Goal: Task Accomplishment & Management: Complete application form

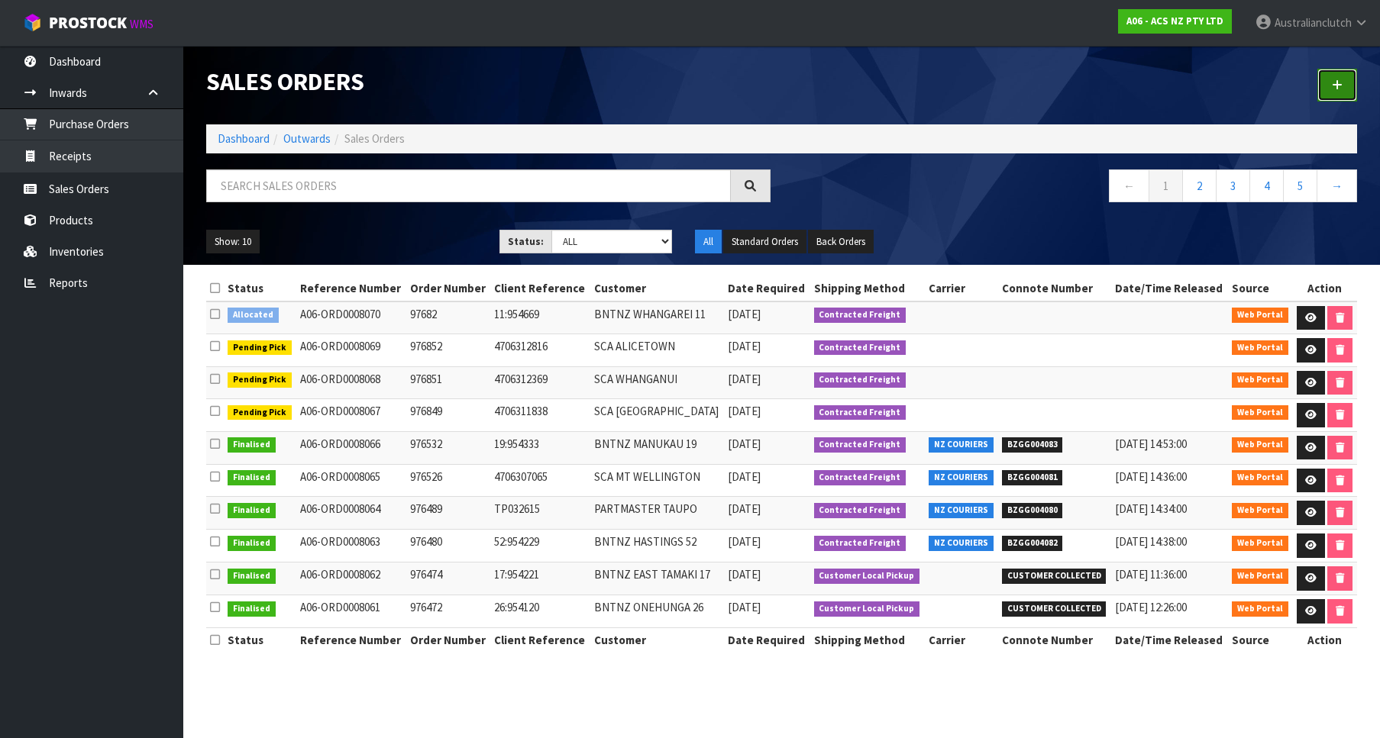
click at [1354, 74] on link at bounding box center [1337, 85] width 40 height 33
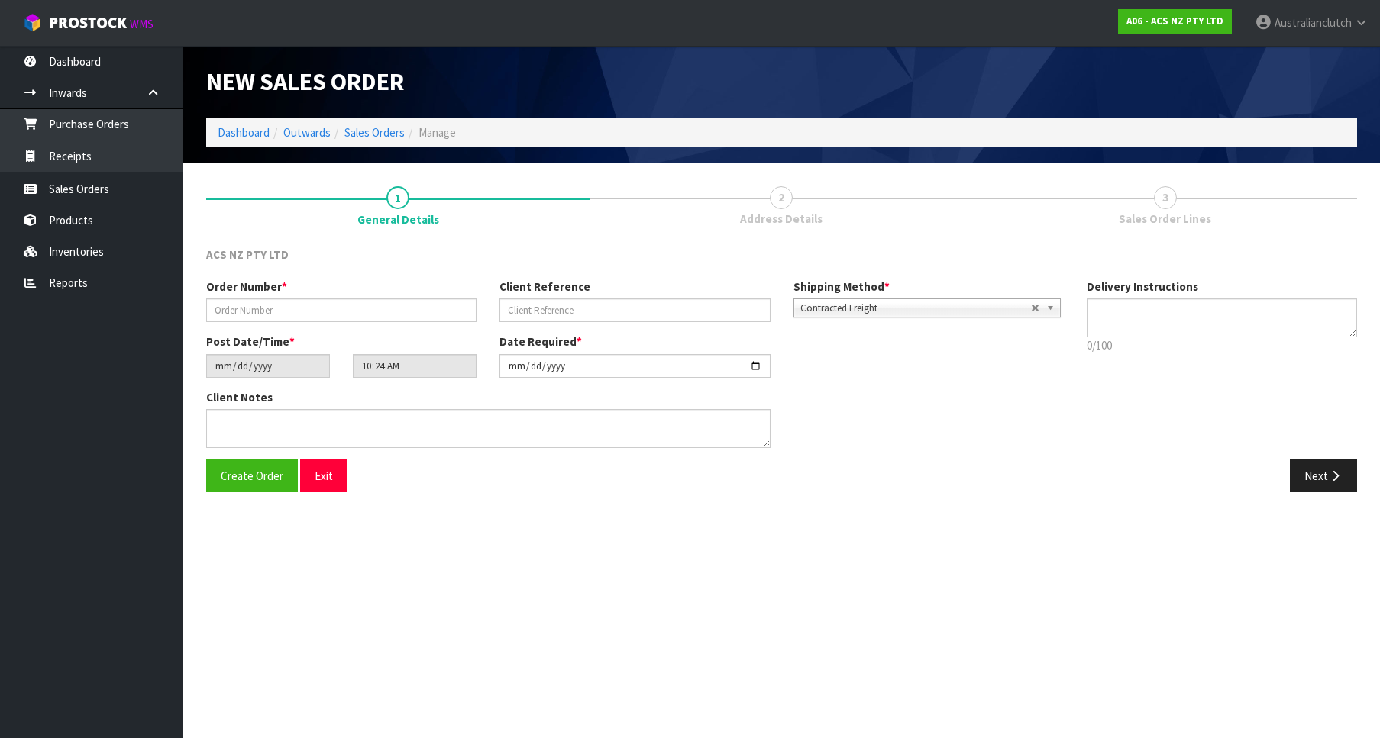
click at [1348, 79] on div "New Sales Order" at bounding box center [781, 82] width 1173 height 73
click at [376, 306] on input "text" at bounding box center [341, 311] width 270 height 24
type input "976923"
type input "52:954712"
click at [1208, 310] on textarea at bounding box center [1221, 318] width 270 height 39
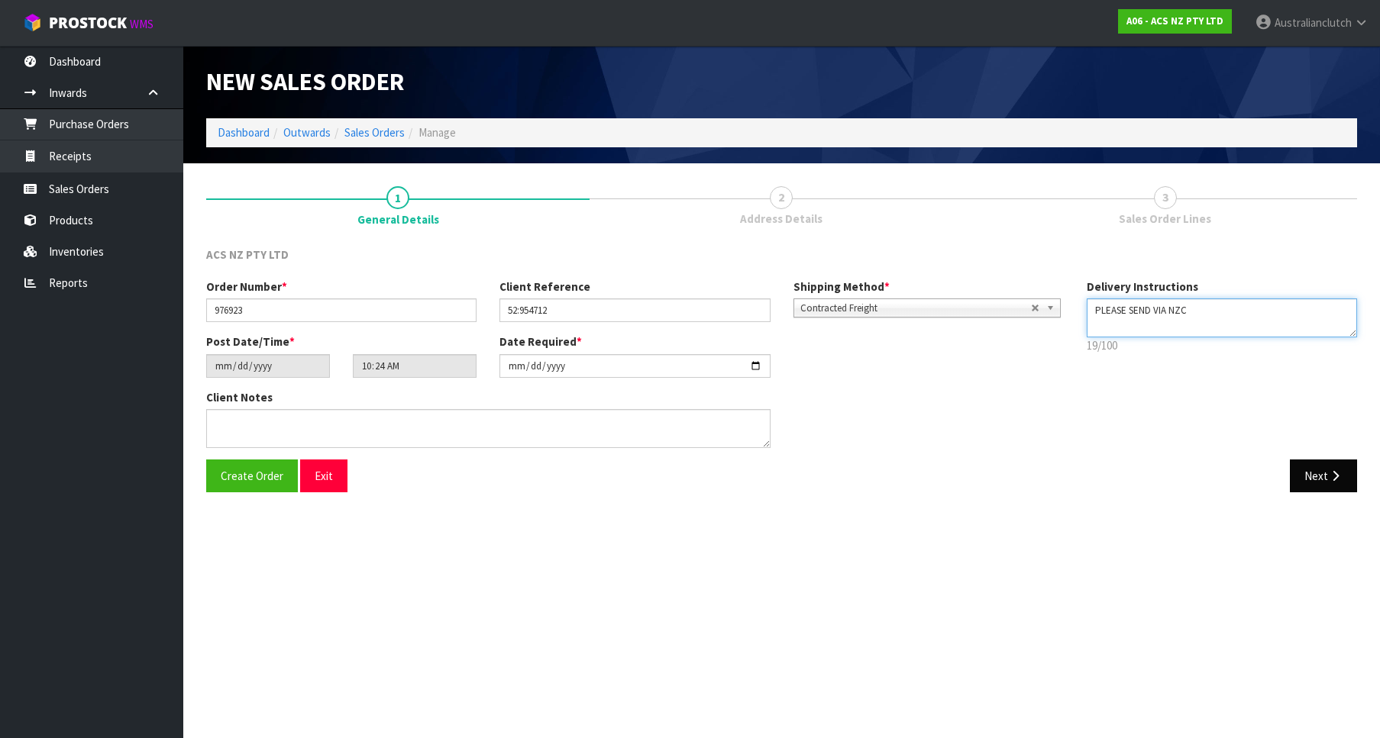
type textarea "PLEASE SEND VIA NZC"
click at [1310, 475] on button "Next" at bounding box center [1322, 476] width 67 height 33
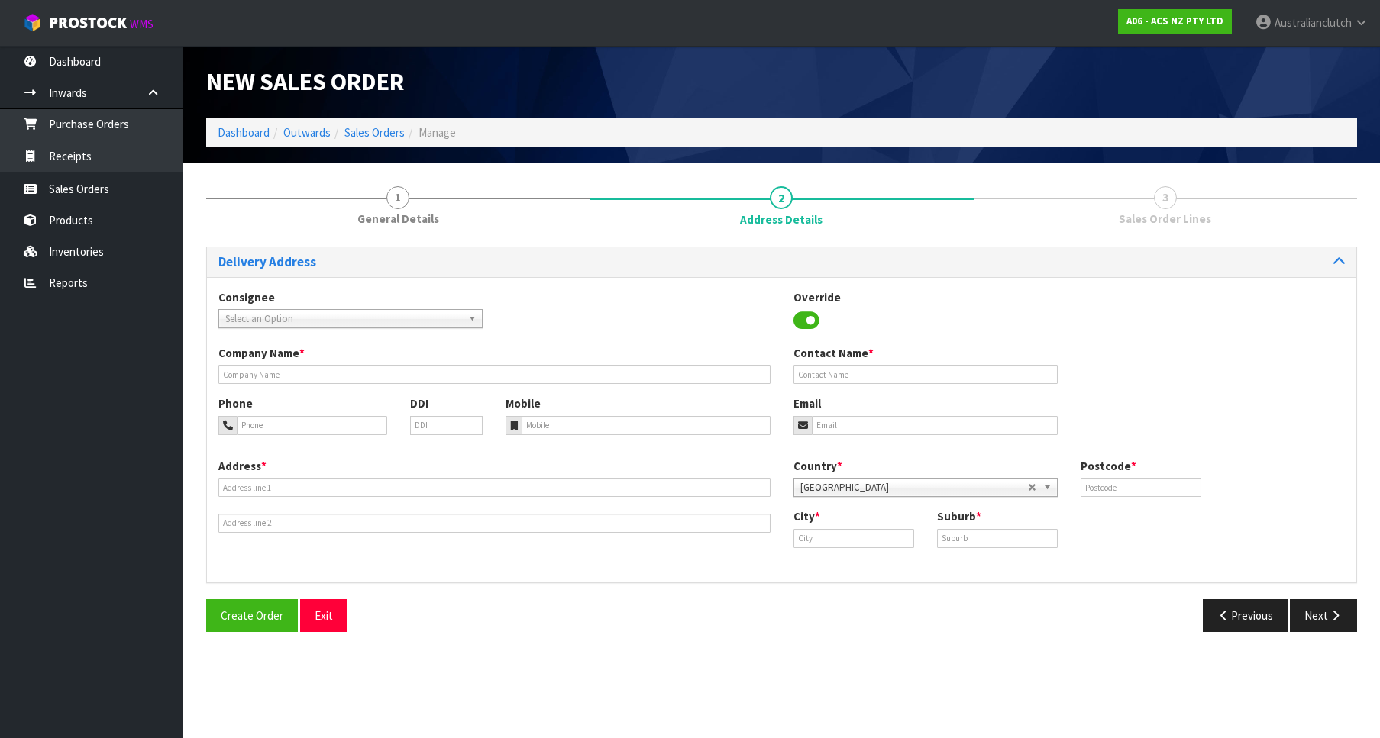
click at [366, 321] on span "Select an Option" at bounding box center [343, 319] width 237 height 18
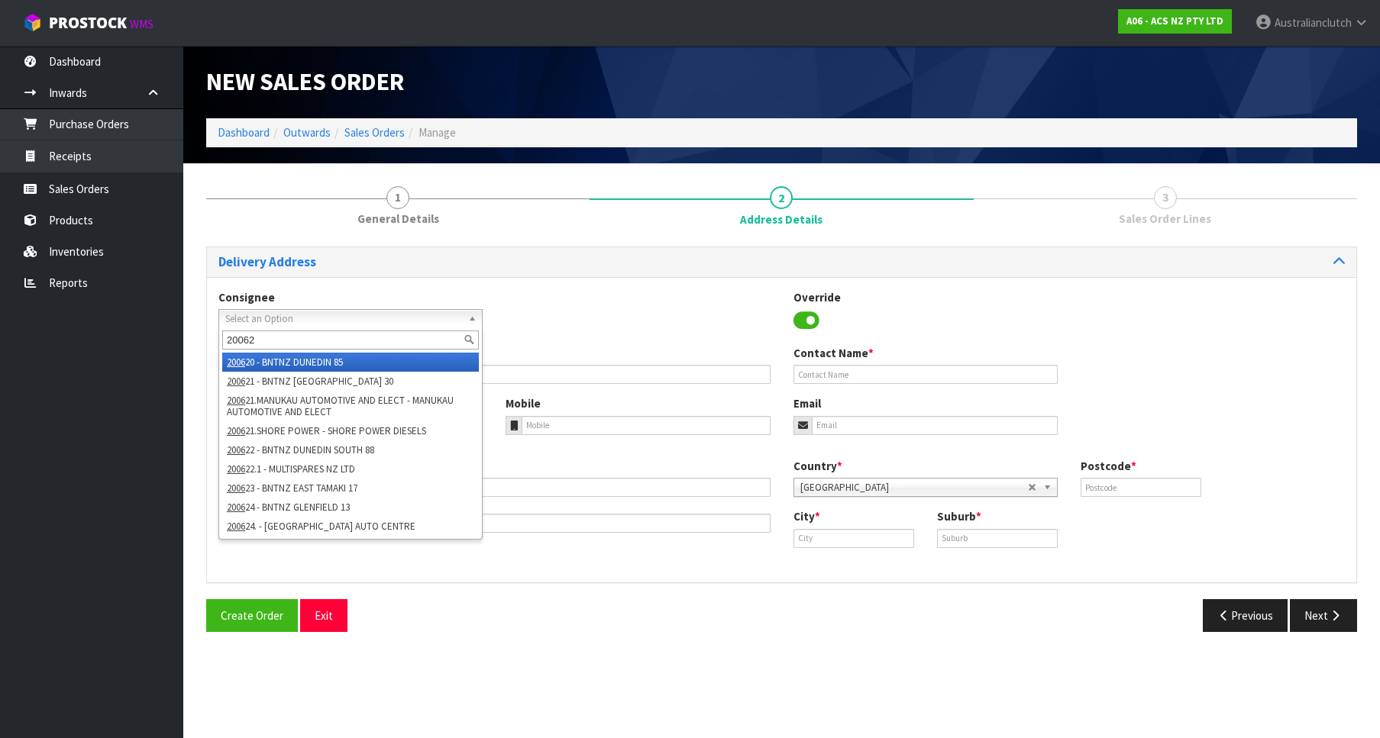
type input "200627"
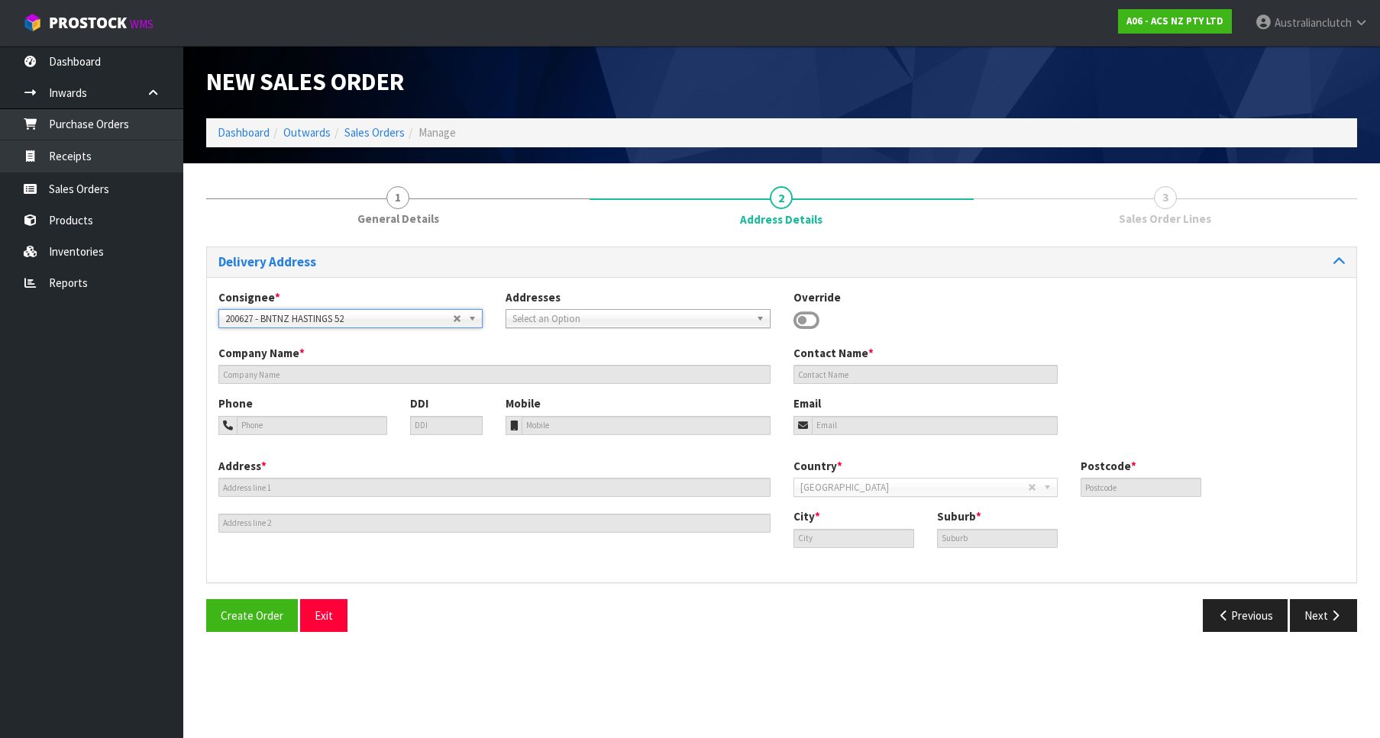
type input "BNTNZ HASTINGS 52"
type input "CNR TOMOANA ROAD & QUEEN ST"
type input "4120"
type input "HASTINGS"
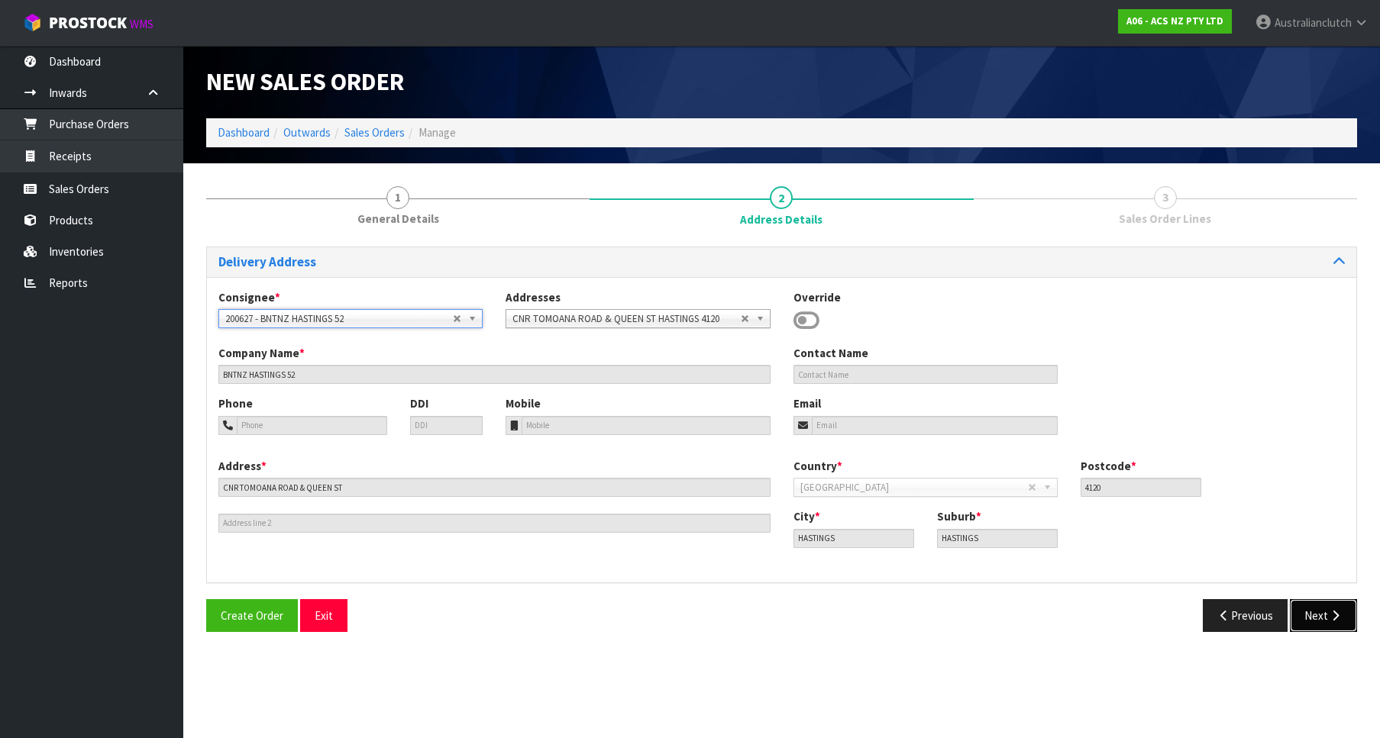
click at [1316, 607] on button "Next" at bounding box center [1322, 615] width 67 height 33
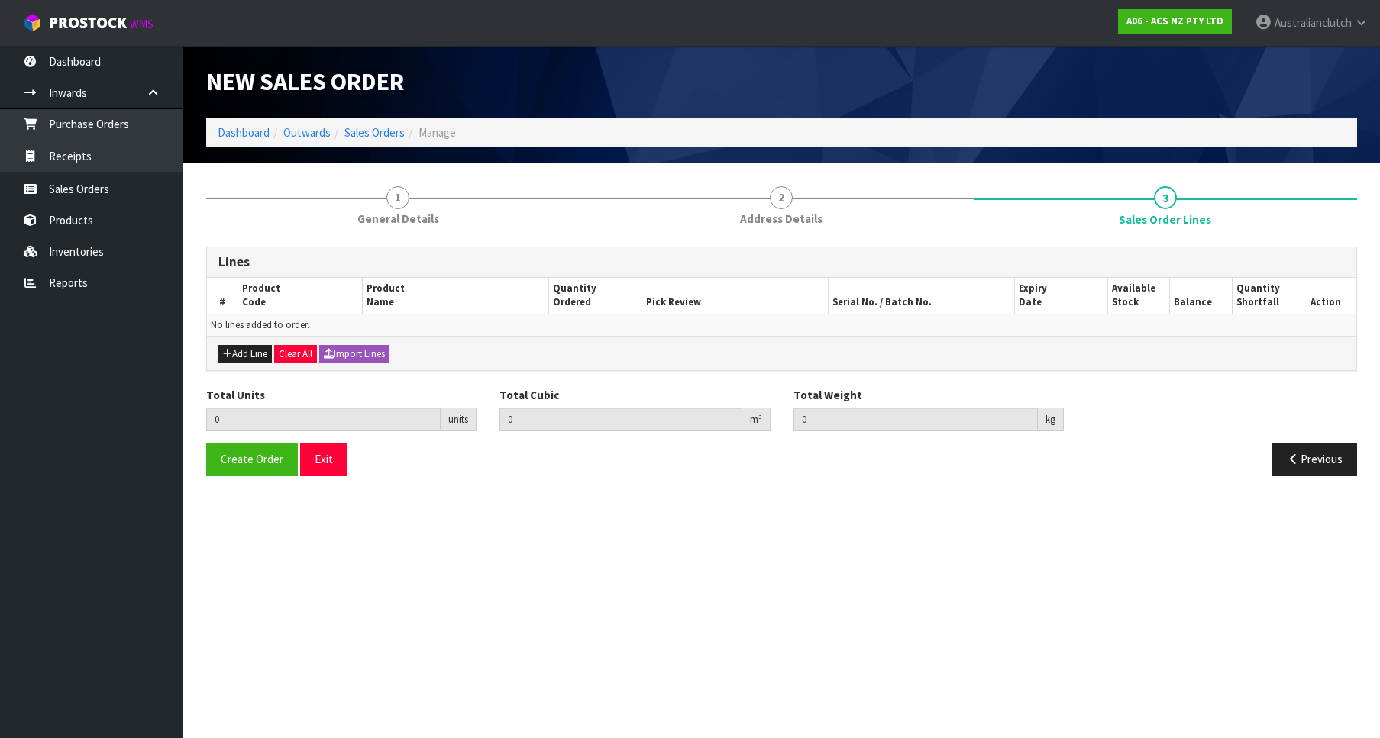
click at [260, 342] on div "Add Line Clear All Import Lines" at bounding box center [781, 353] width 1149 height 34
click at [259, 342] on div "Add Line Clear All Import Lines" at bounding box center [781, 353] width 1149 height 34
click at [254, 347] on button "Add Line" at bounding box center [244, 354] width 53 height 18
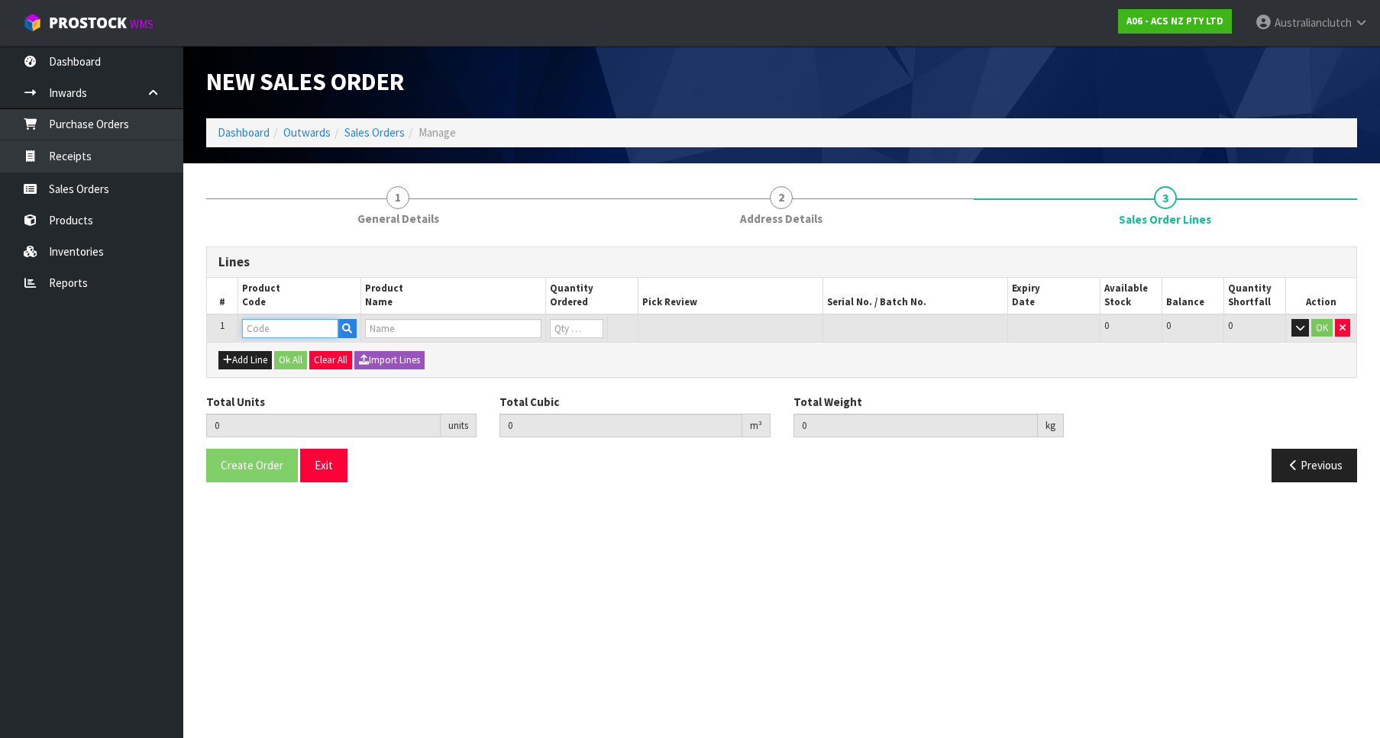
click at [298, 324] on input "text" at bounding box center [290, 328] width 96 height 19
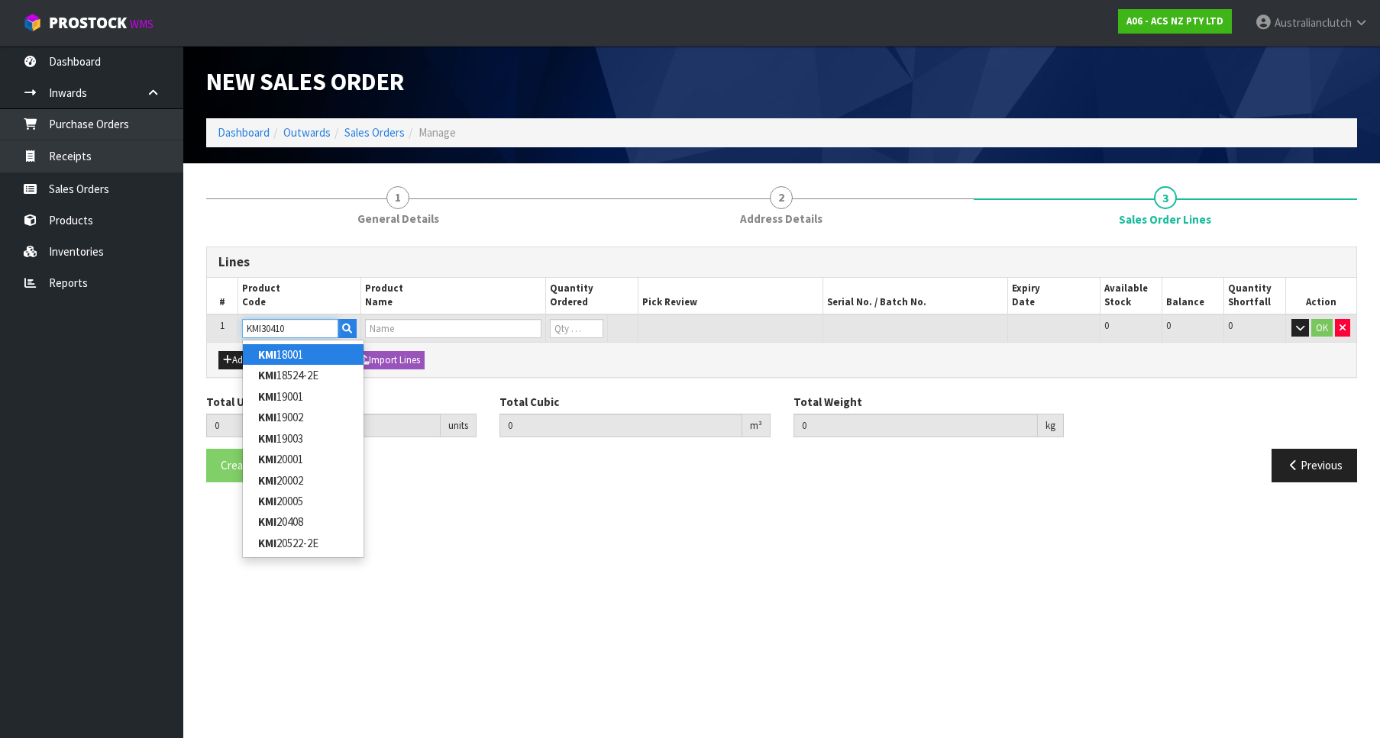
type input "KMI18001"
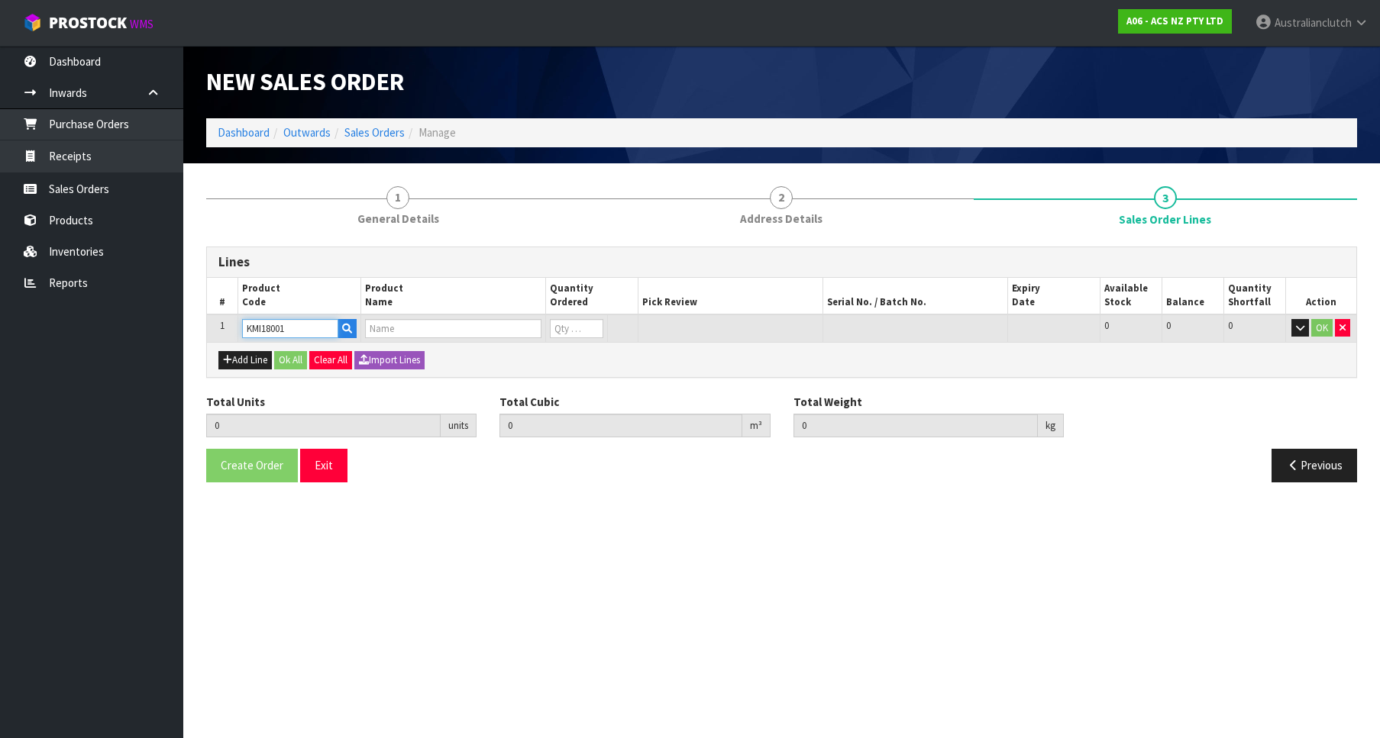
type input "0.000000"
type input "0.000"
type input "KIT STD MITS PAJERO JNR 1.1L"
type input "0"
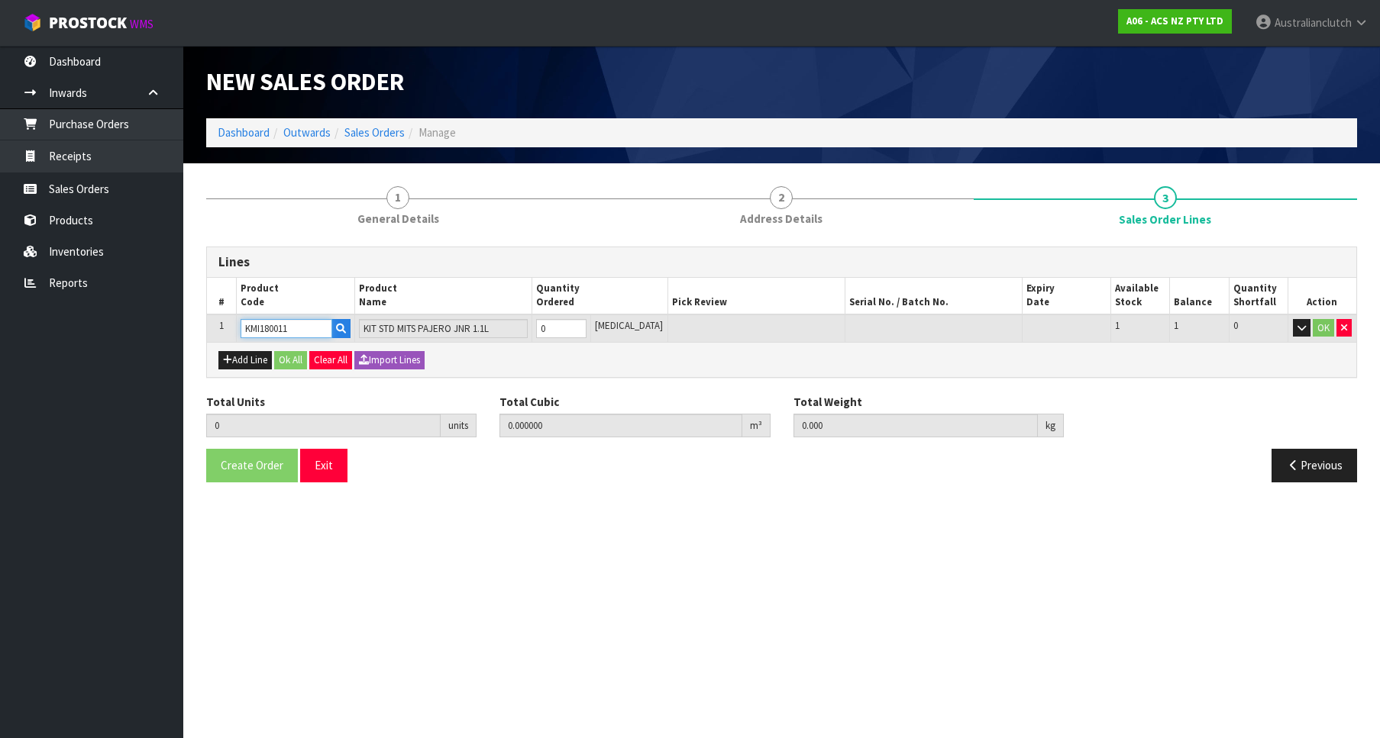
type input "KMI18001"
type input "1"
type input "0.01054"
type input "3.98"
type input "1"
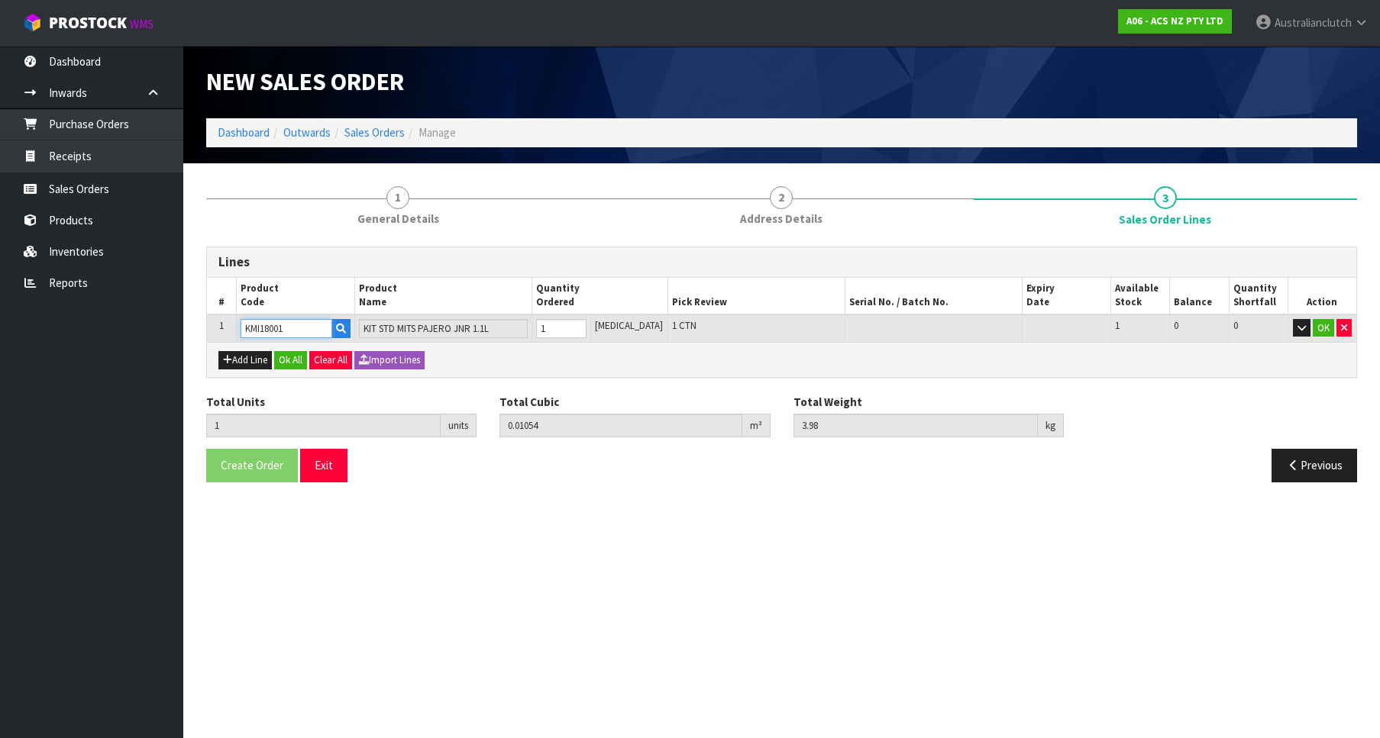
click at [586, 323] on input "1" at bounding box center [561, 328] width 50 height 19
type input "KMI18001"
click at [1326, 332] on button "OK" at bounding box center [1322, 328] width 21 height 18
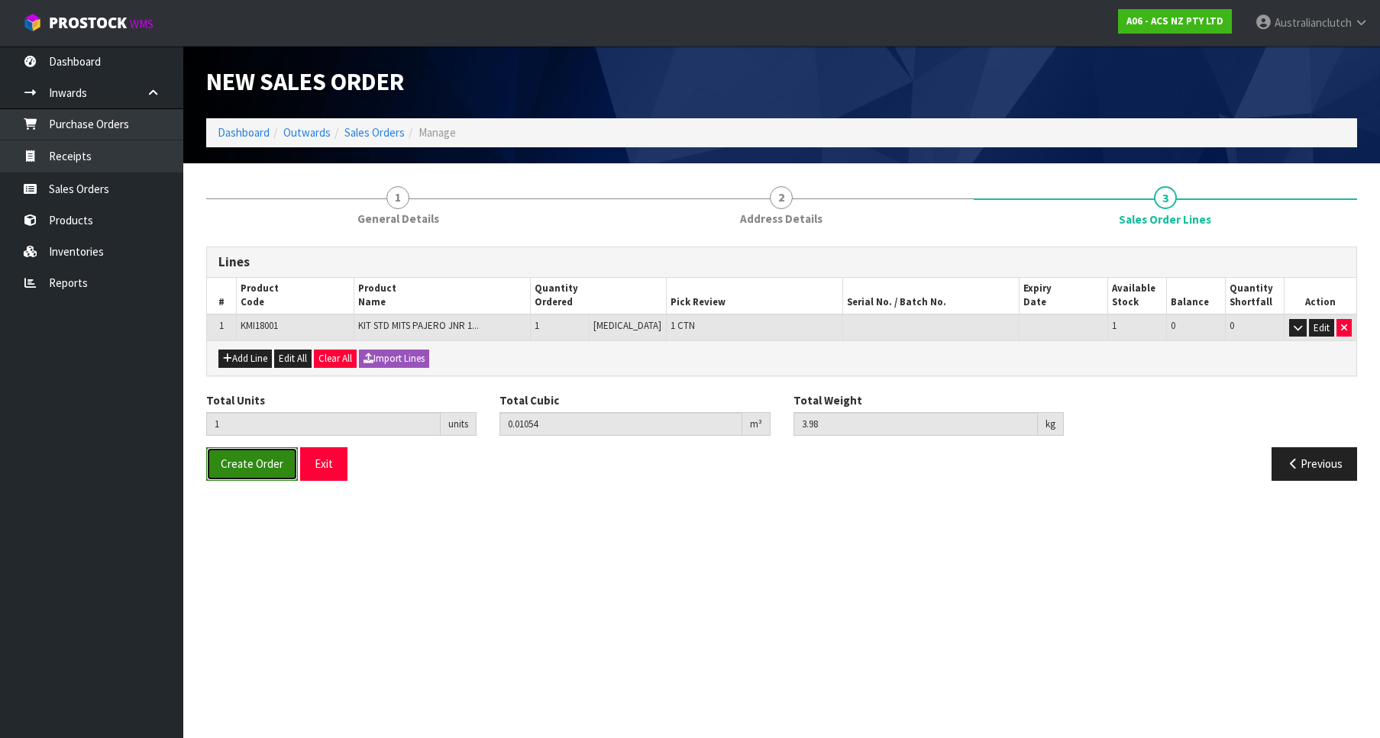
click at [224, 453] on button "Create Order" at bounding box center [252, 463] width 92 height 33
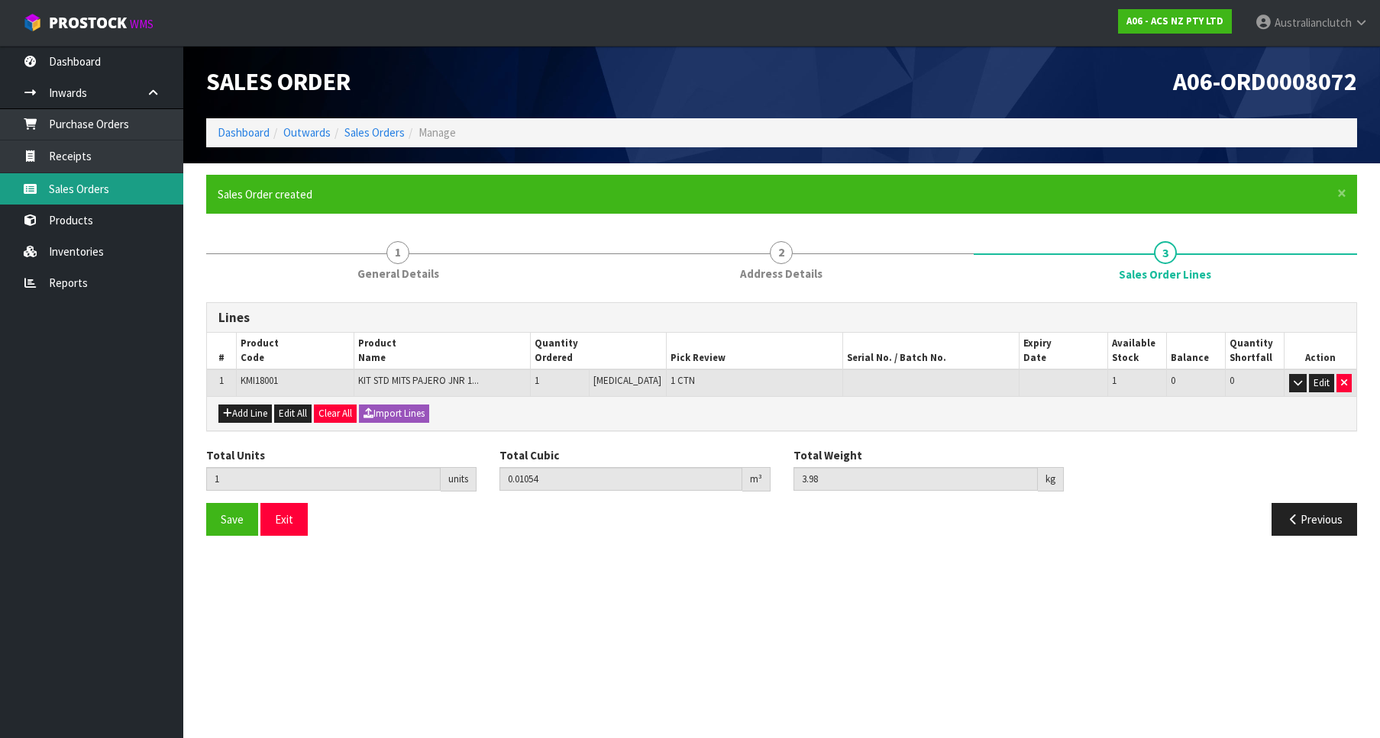
click at [64, 175] on link "Sales Orders" at bounding box center [91, 188] width 183 height 31
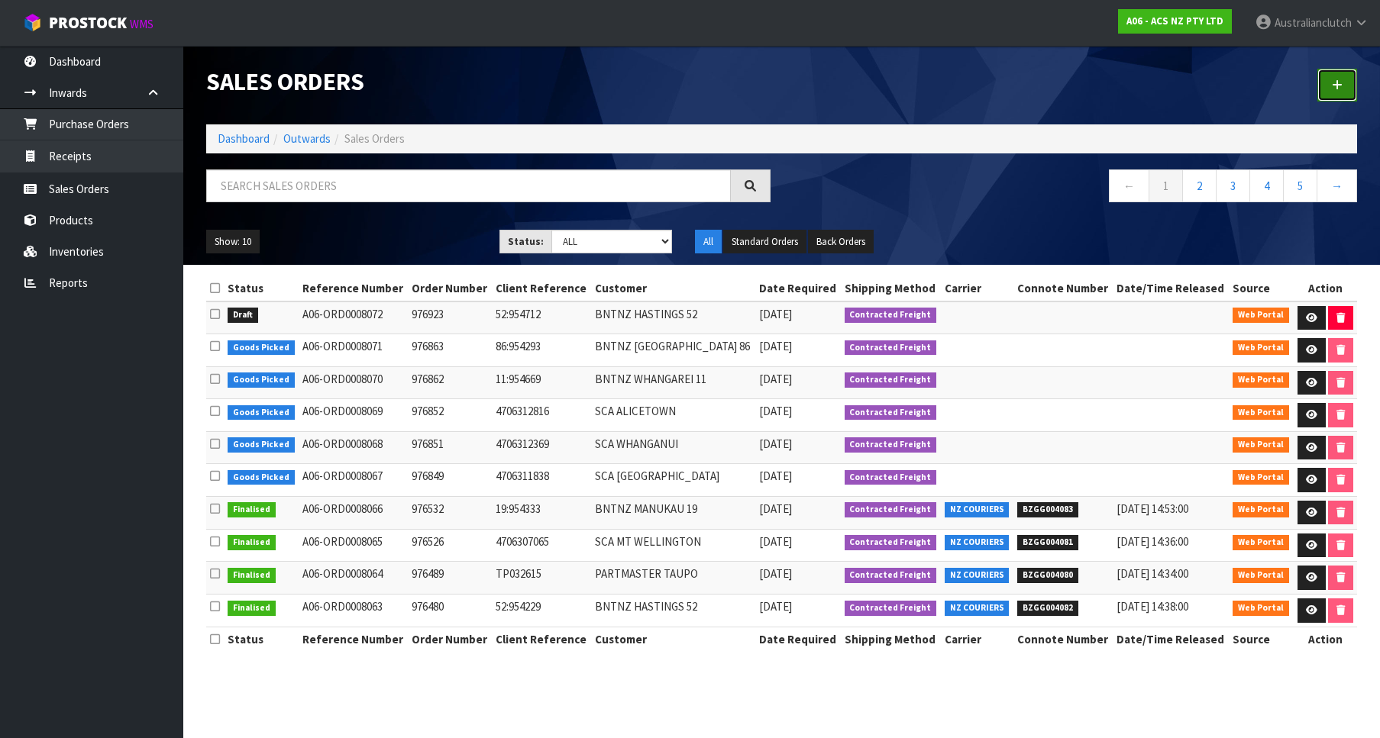
click at [1325, 95] on link at bounding box center [1337, 85] width 40 height 33
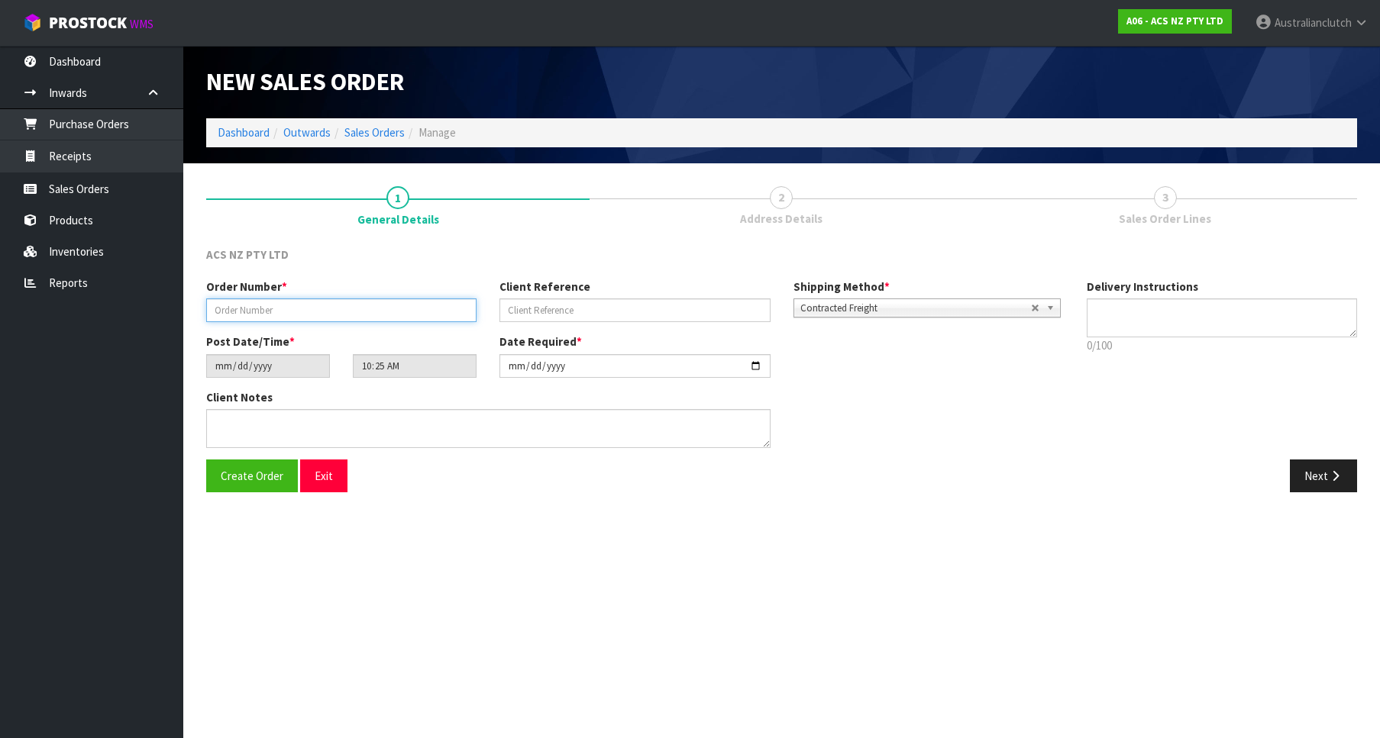
click at [255, 309] on input "text" at bounding box center [341, 311] width 270 height 24
type input "976924"
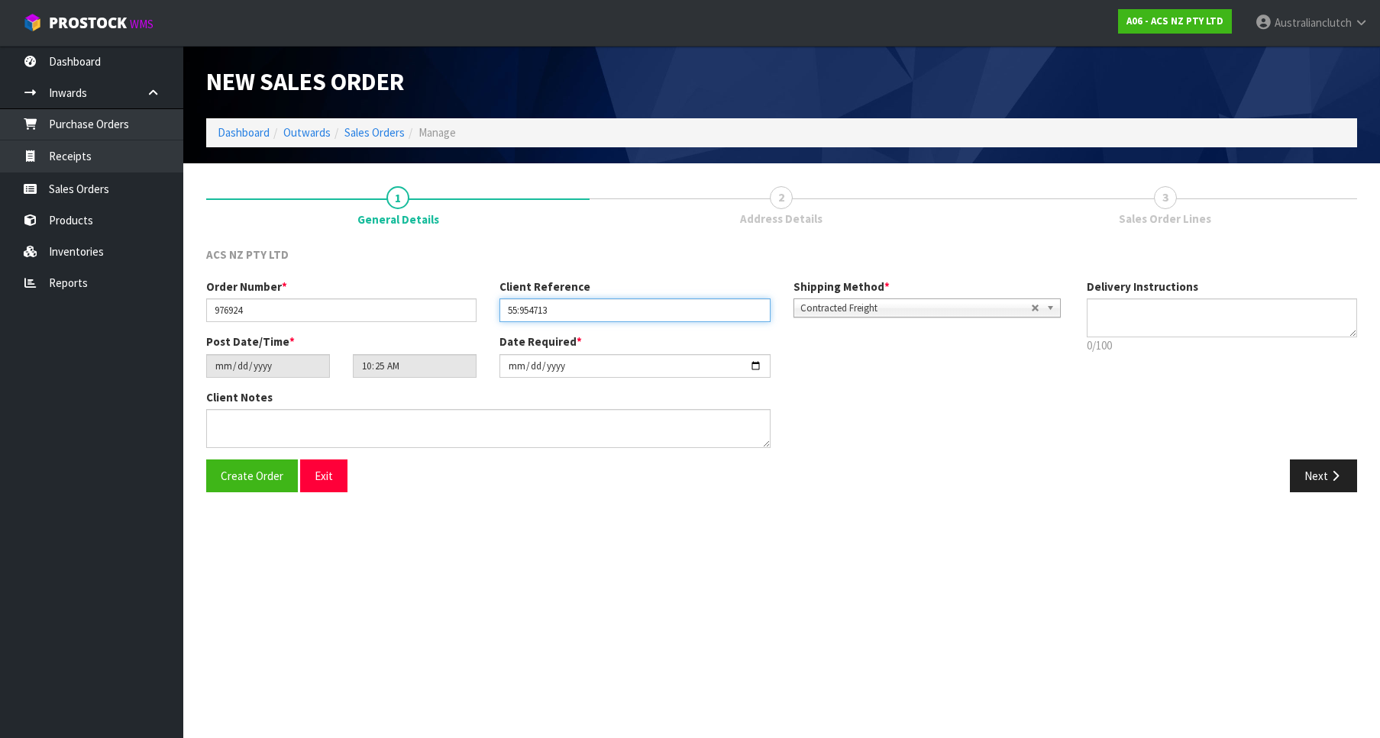
type input "55:954713"
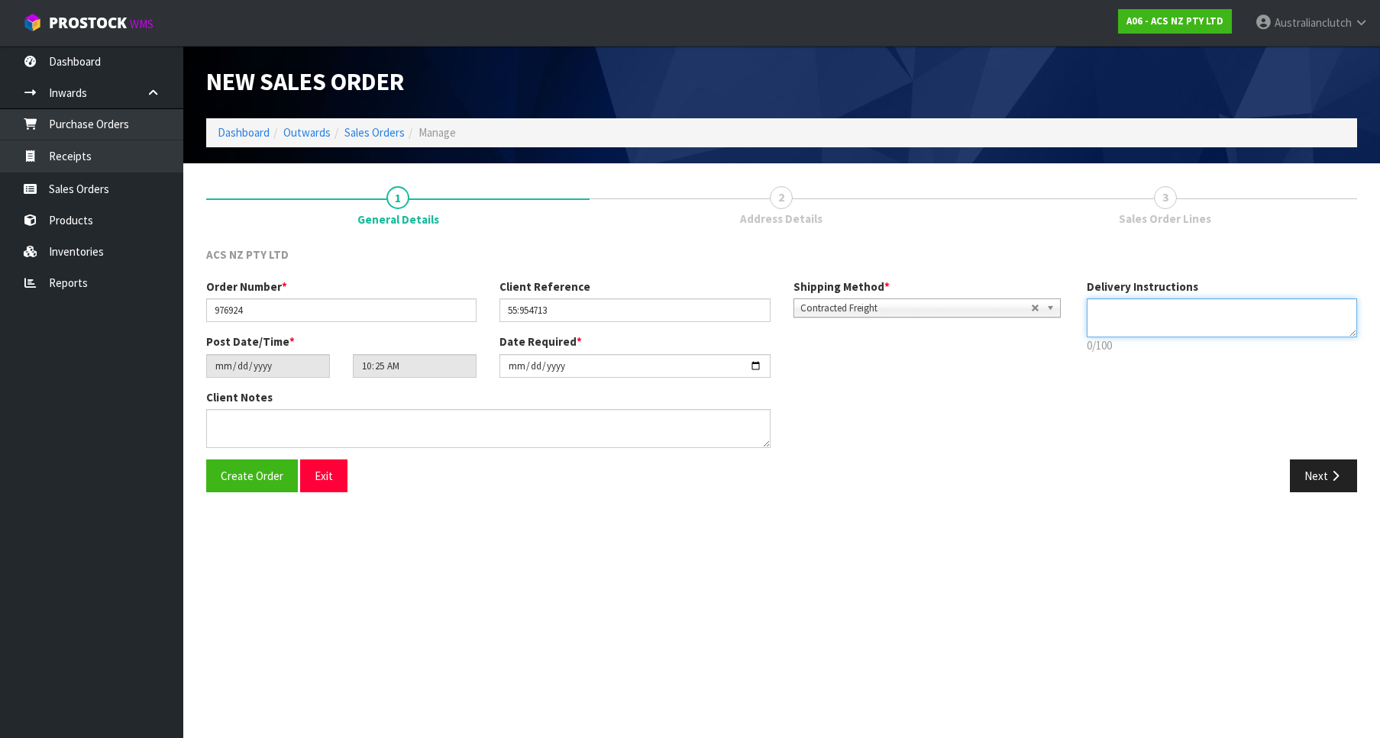
click at [1164, 302] on textarea at bounding box center [1221, 318] width 270 height 39
type textarea "PLEASE SEND VIA NZC"
click at [1321, 470] on button "Next" at bounding box center [1322, 476] width 67 height 33
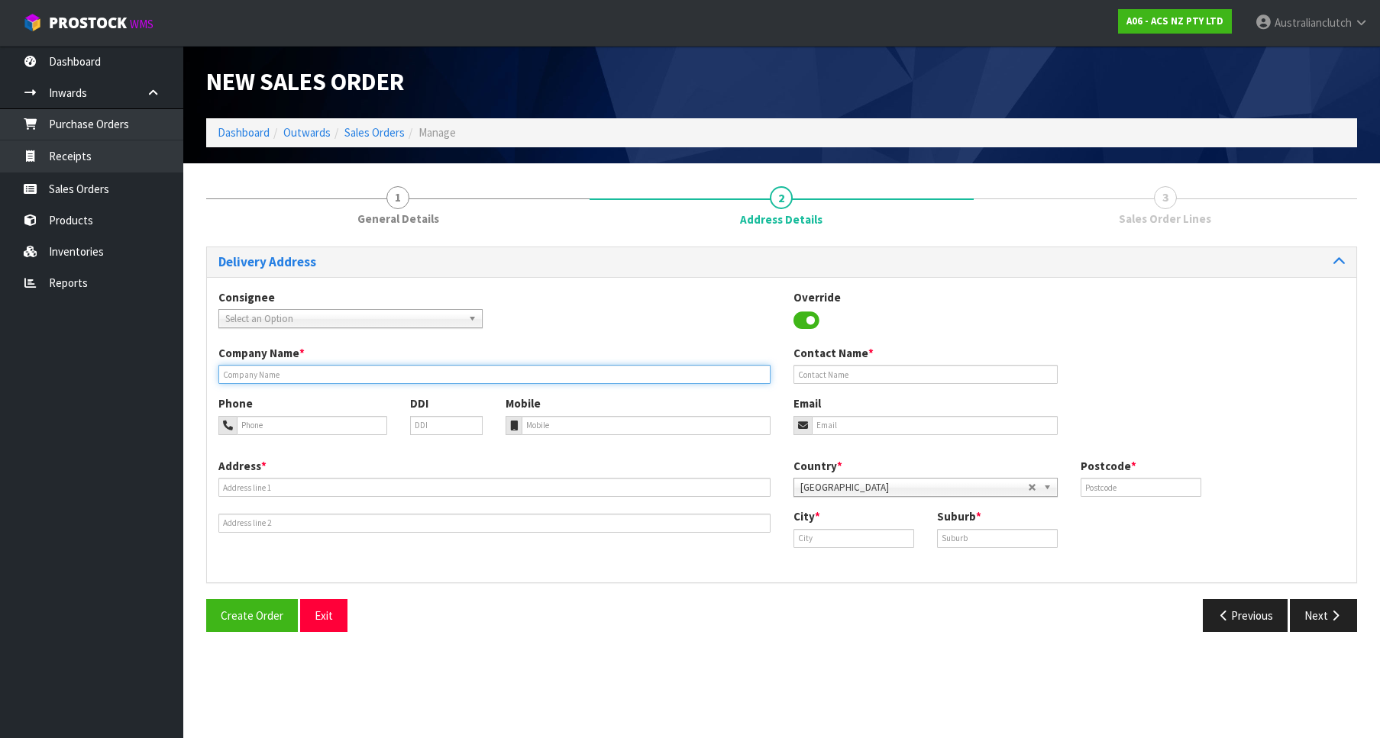
click at [255, 370] on input "text" at bounding box center [494, 374] width 552 height 19
click at [738, 382] on input "text" at bounding box center [494, 374] width 552 height 19
paste input "A"
type input "AUTO MOBILE MECHANICAL"
click at [505, 458] on div "Address *" at bounding box center [494, 495] width 575 height 75
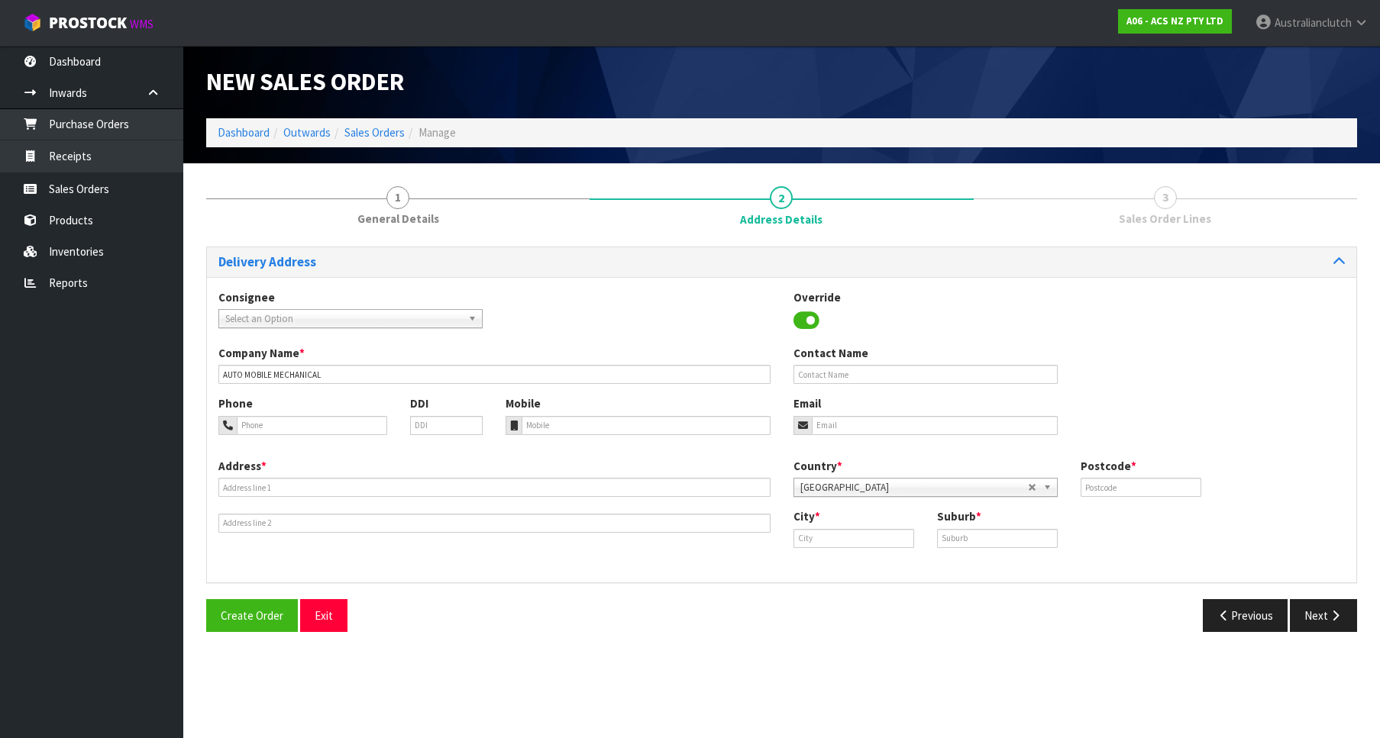
click at [426, 476] on div "Address *" at bounding box center [494, 495] width 575 height 75
click at [419, 492] on input "text" at bounding box center [494, 487] width 552 height 19
type input "[STREET_ADDRESS]"
click at [817, 544] on input "text" at bounding box center [853, 538] width 121 height 19
type input "RHOTU"
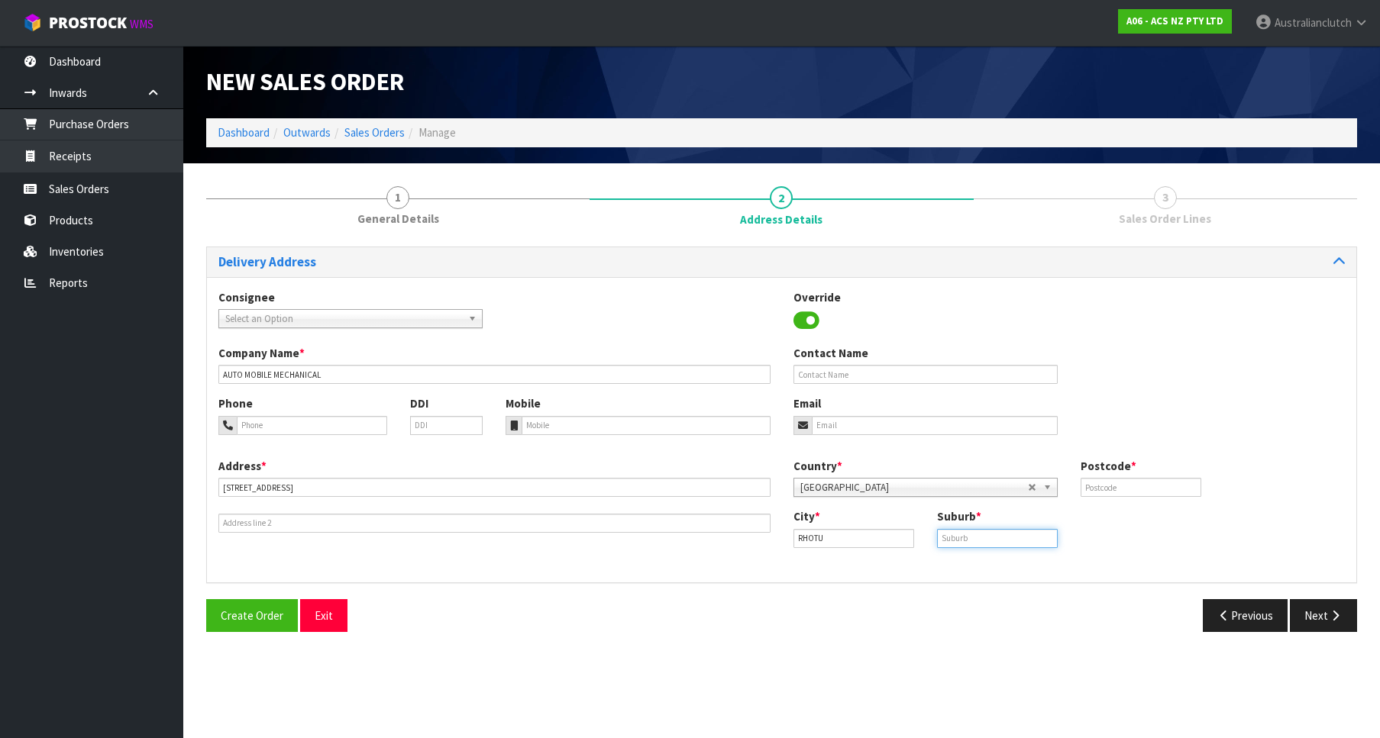
click at [970, 535] on input "text" at bounding box center [997, 538] width 121 height 19
type input "COASTAL TARANAKI"
click at [1144, 478] on div "Postcode *" at bounding box center [1141, 477] width 144 height 39
click at [1164, 492] on input "text" at bounding box center [1140, 487] width 121 height 19
type input "7783"
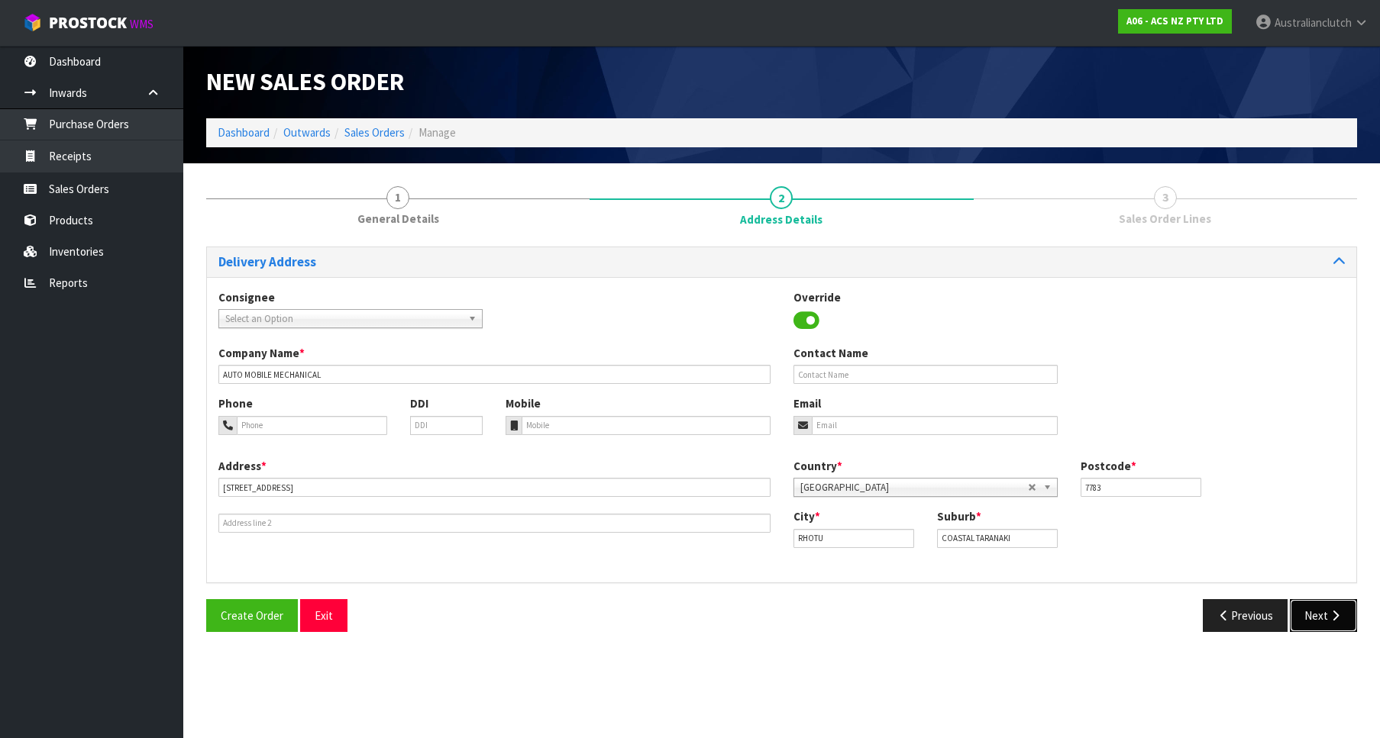
click at [1325, 608] on button "Next" at bounding box center [1322, 615] width 67 height 33
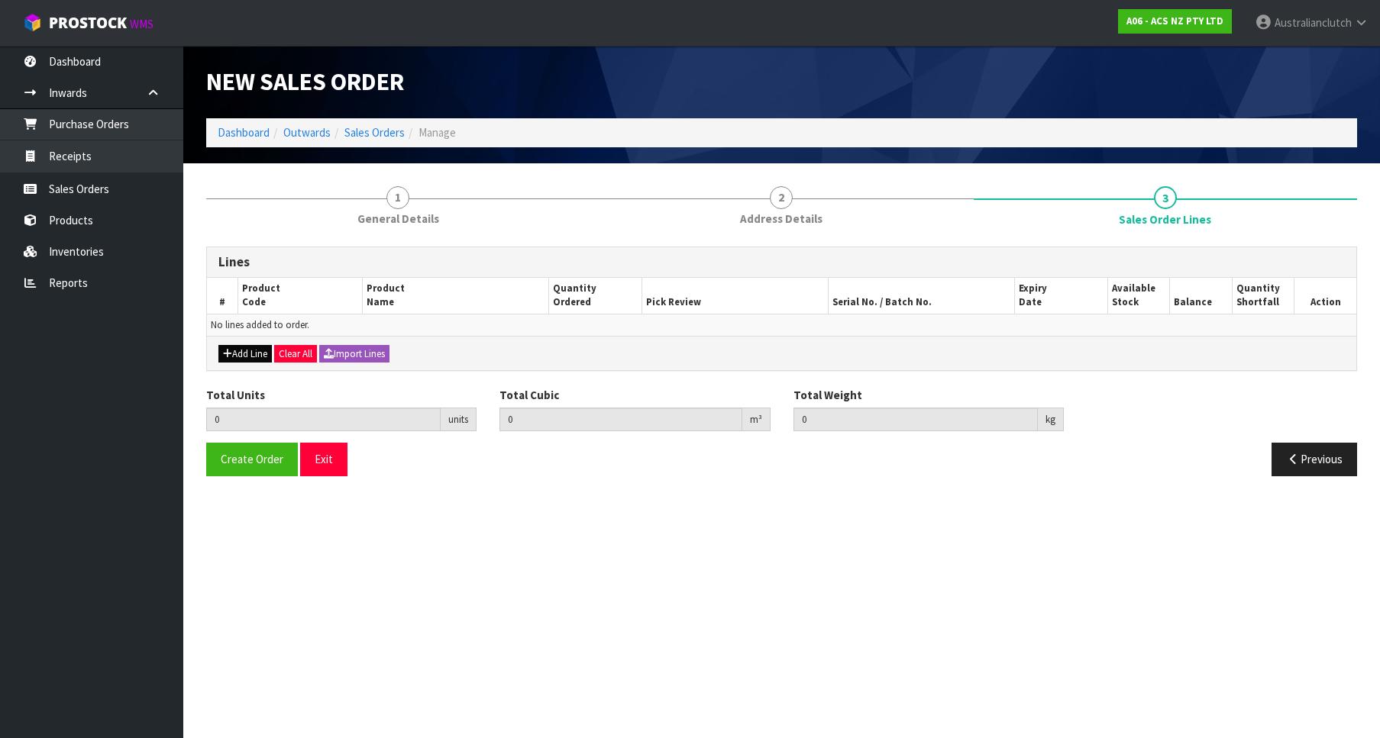
click at [247, 344] on div "Add Line Clear All Import Lines" at bounding box center [781, 353] width 1149 height 34
click at [252, 349] on button "Add Line" at bounding box center [244, 354] width 53 height 18
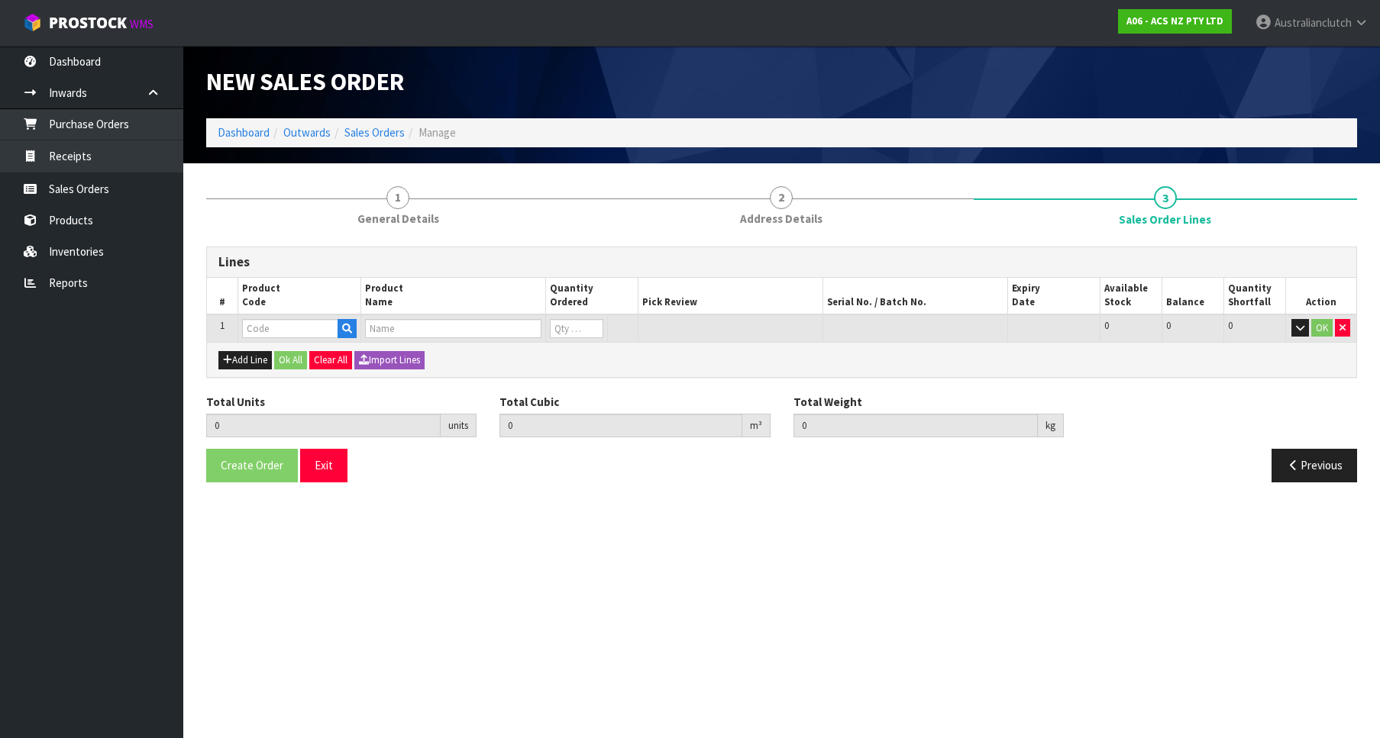
click at [270, 347] on div "Add Line Ok All Clear All Import Lines" at bounding box center [781, 359] width 1149 height 34
click at [257, 328] on input "text" at bounding box center [290, 328] width 96 height 19
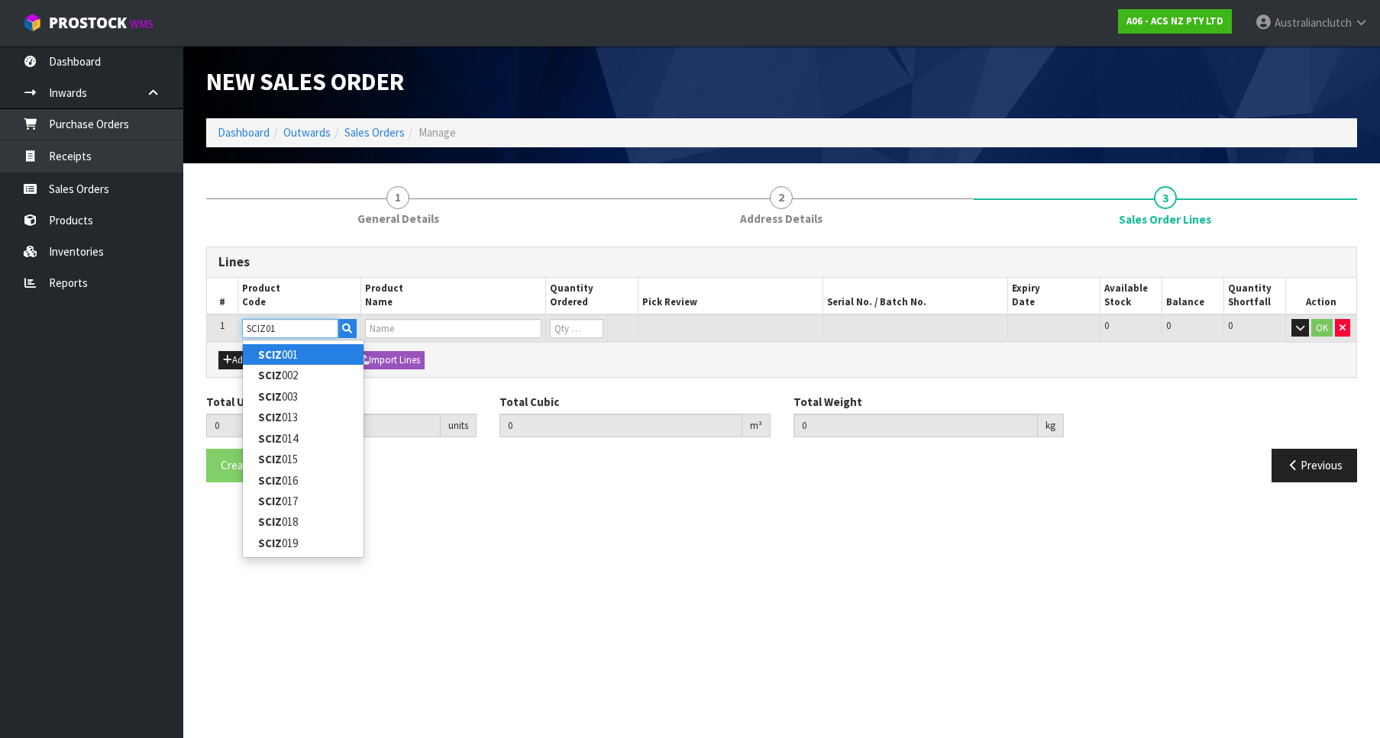
type input "SCIZ018"
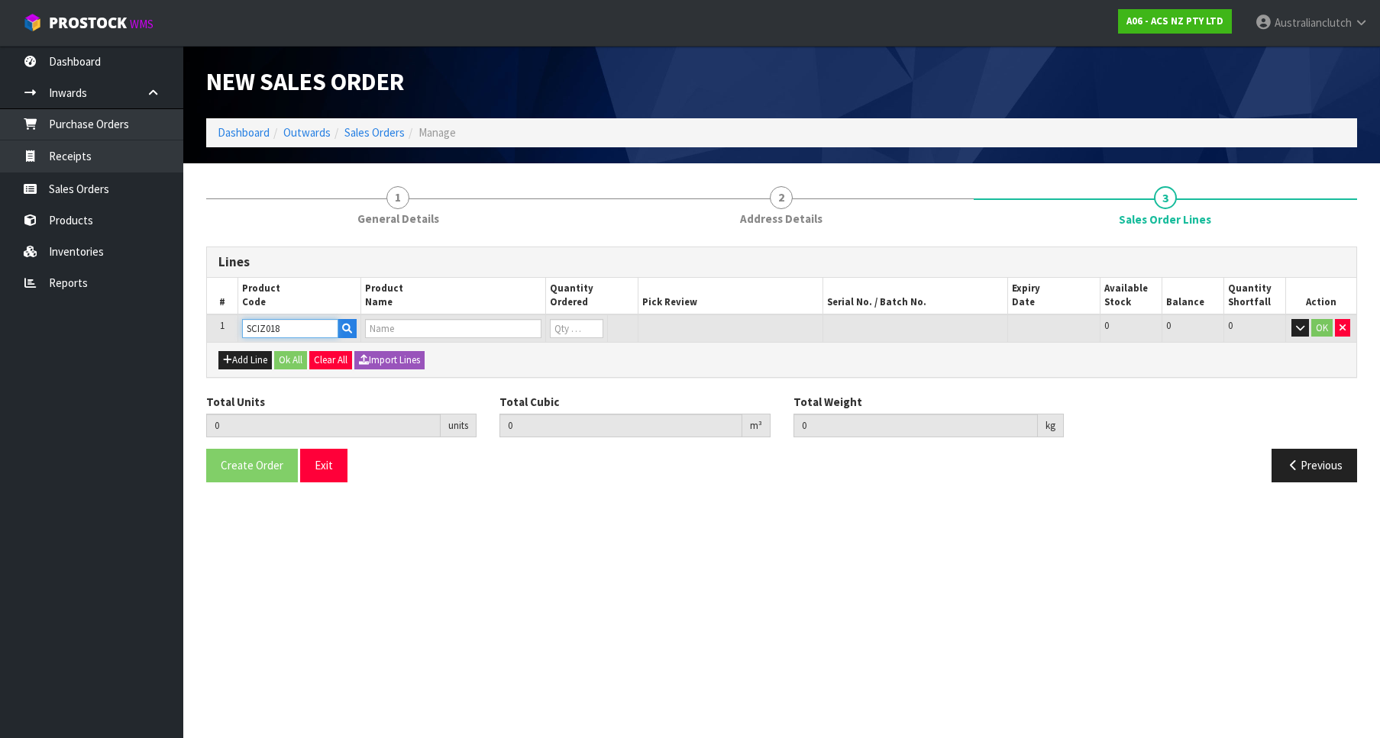
type input "0.000000"
type input "0.000"
type input "CLUTCH S/CYL ISUZU 26.99MM (1.1/16")"
type input "0"
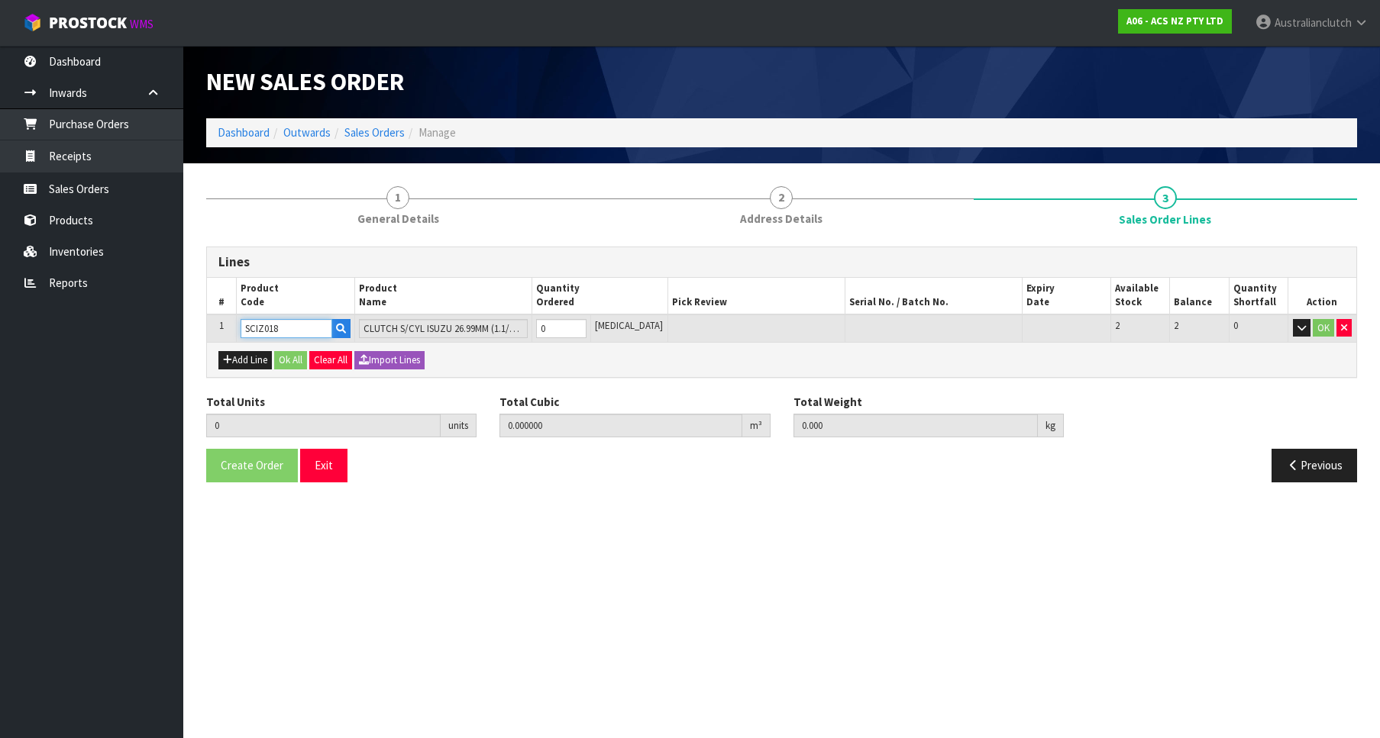
type input "1"
type input "0.00209"
type input "0.7"
type input "1"
click at [586, 324] on input "1" at bounding box center [561, 328] width 50 height 19
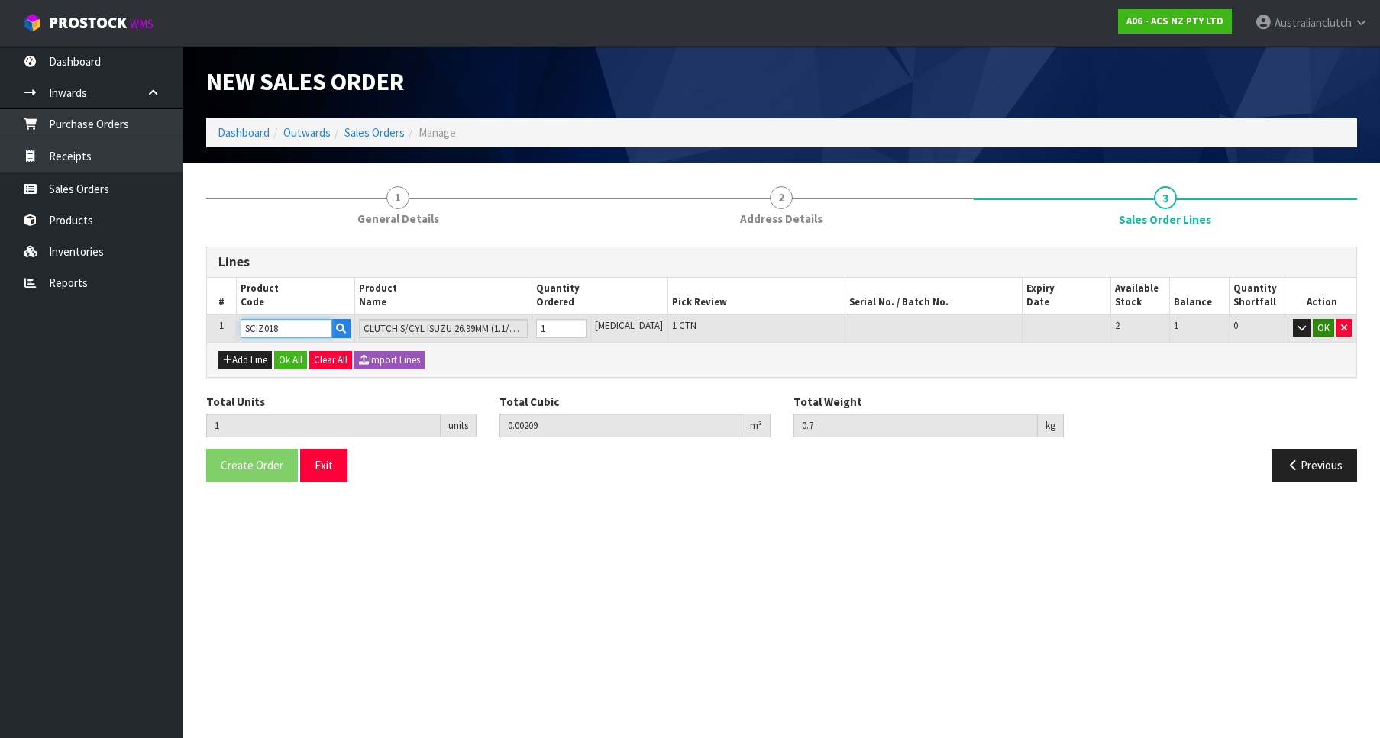
type input "SCIZ018"
click at [1326, 322] on button "OK" at bounding box center [1322, 328] width 21 height 18
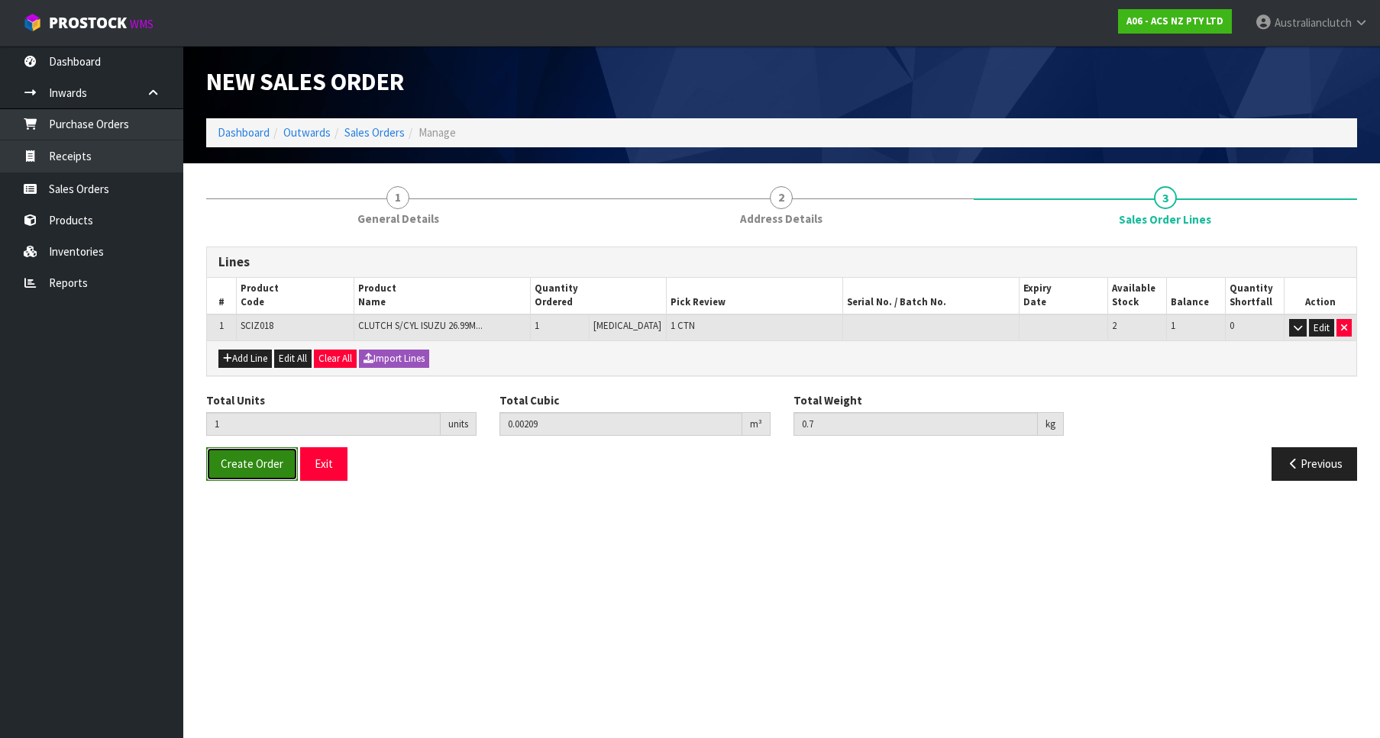
click at [244, 473] on button "Create Order" at bounding box center [252, 463] width 92 height 33
